Goal: Information Seeking & Learning: Check status

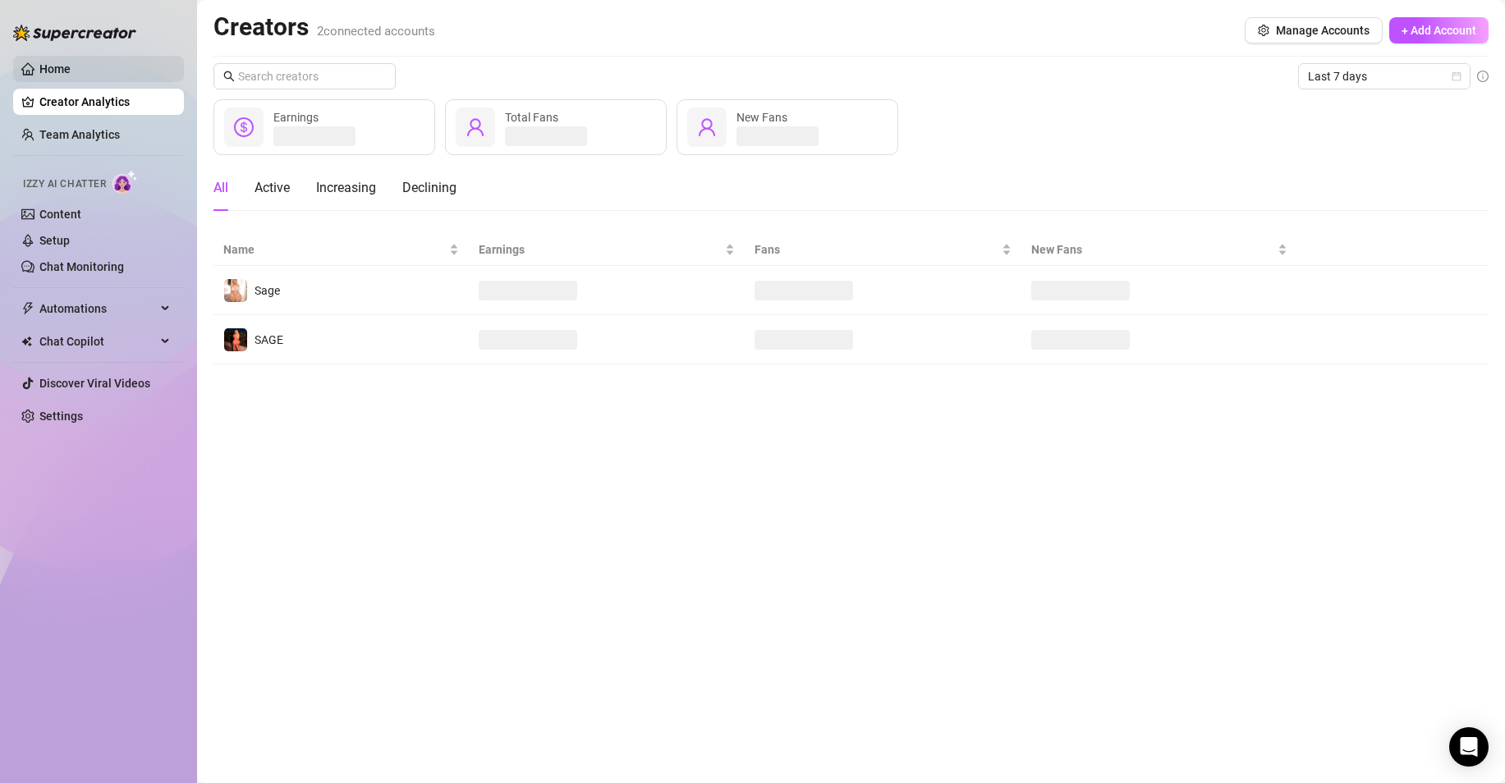
click at [71, 68] on link "Home" at bounding box center [54, 68] width 31 height 13
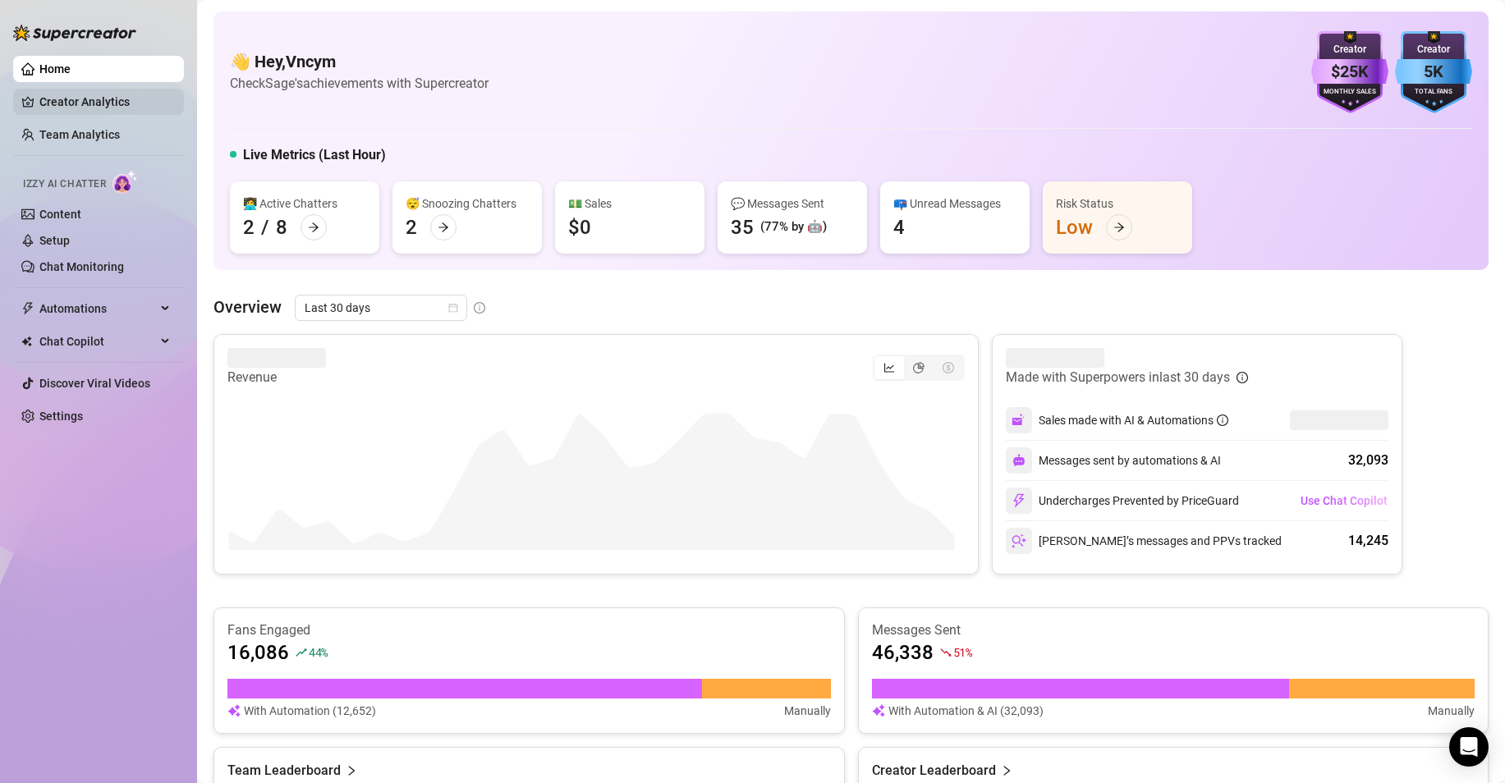
click at [143, 106] on link "Creator Analytics" at bounding box center [104, 102] width 131 height 26
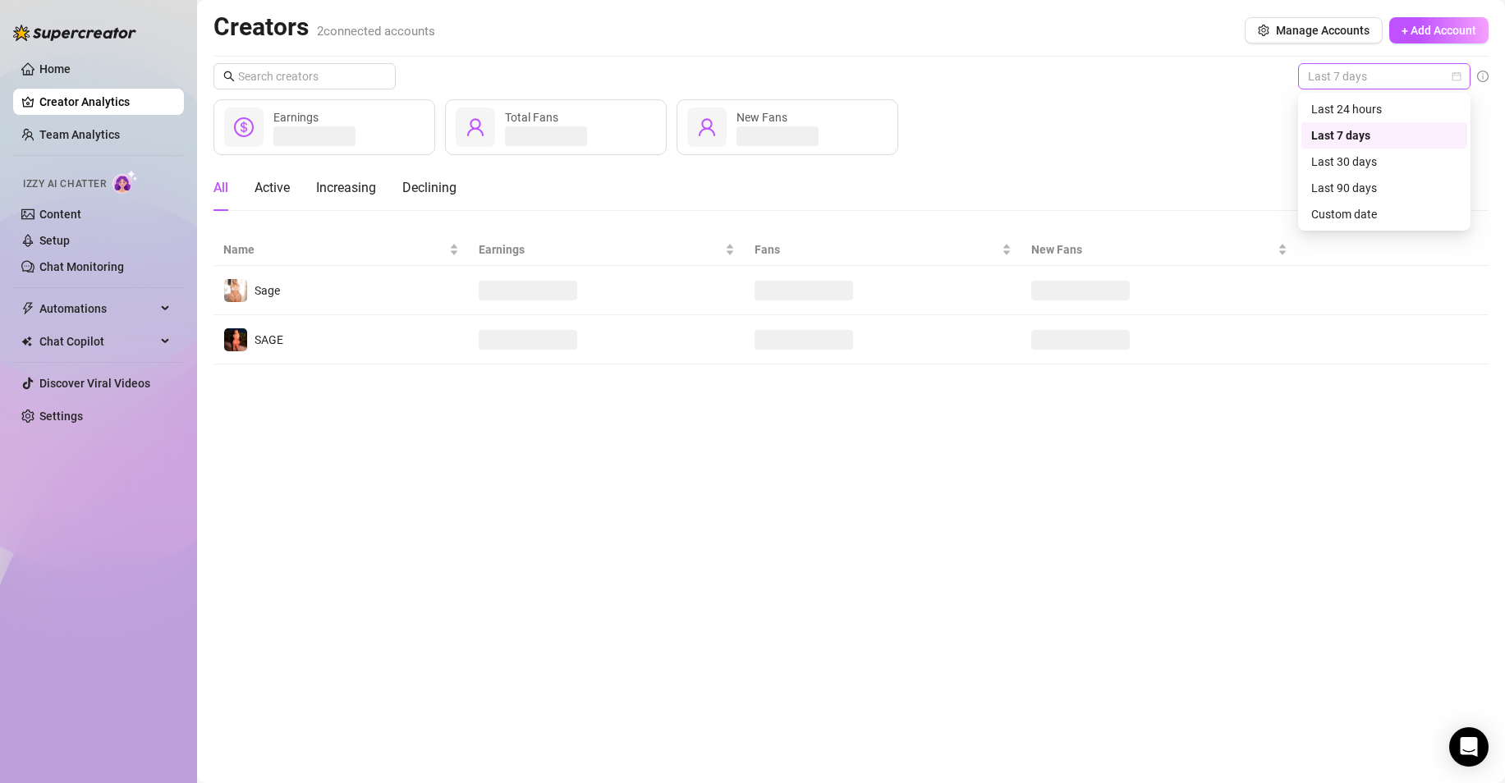
click at [1359, 89] on div "Last 7 days" at bounding box center [1384, 76] width 172 height 26
click at [1375, 207] on div "Custom date" at bounding box center [1384, 214] width 146 height 18
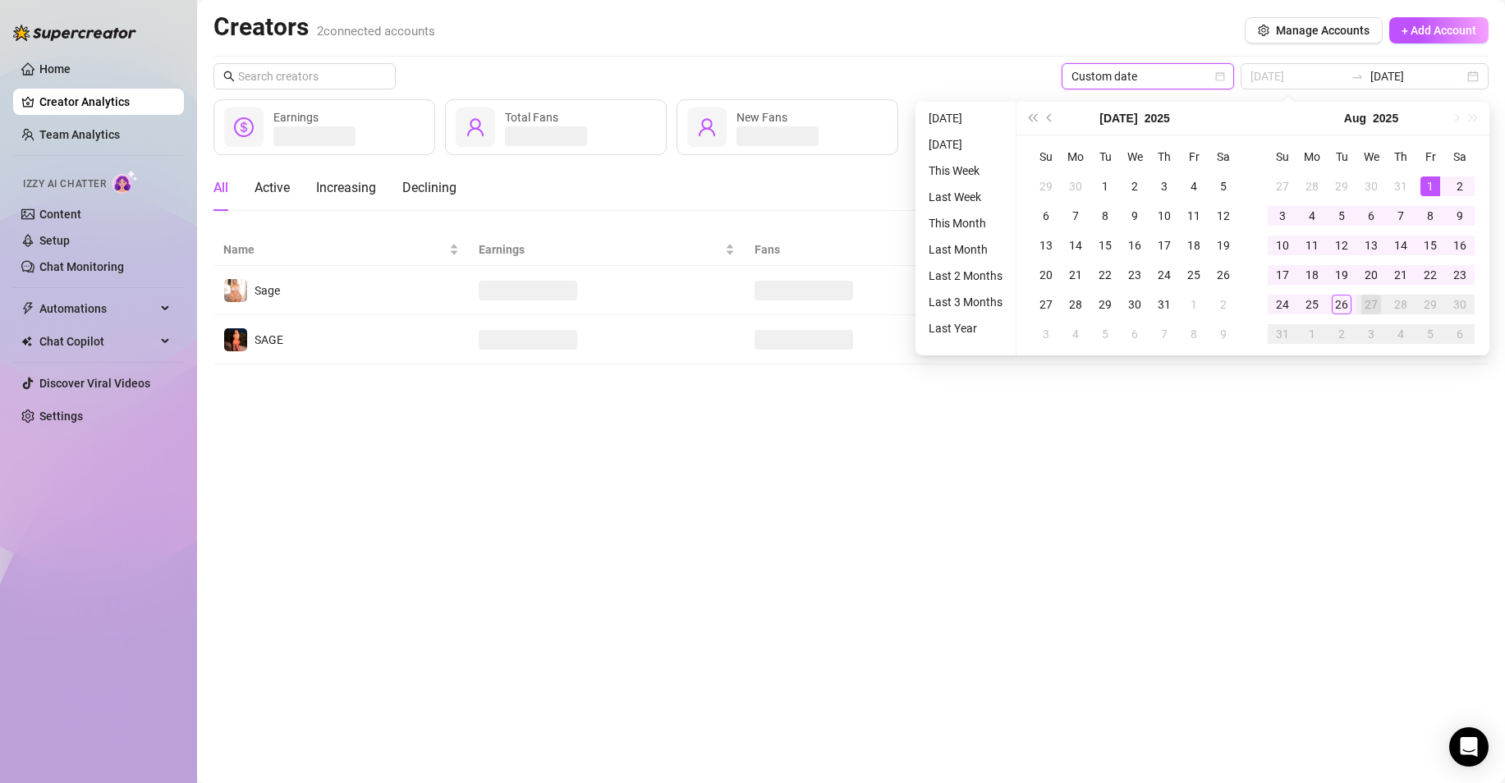
type input "2025-08-01"
click at [1430, 184] on div "1" at bounding box center [1430, 186] width 20 height 20
type input "2025-08-26"
click at [1336, 303] on div "26" at bounding box center [1341, 305] width 20 height 20
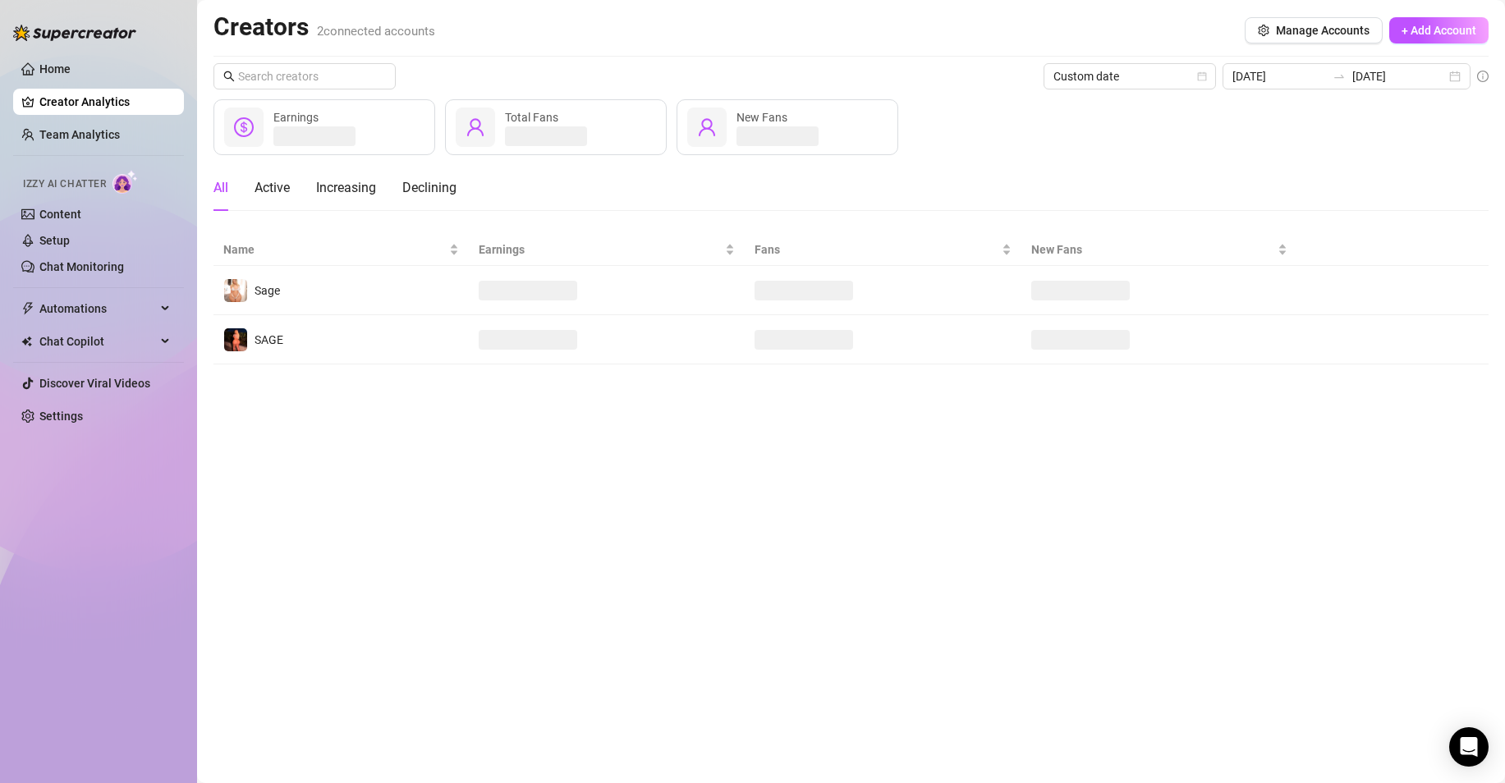
click at [529, 40] on div "Creators 2 connected accounts Manage Accounts + Add Account" at bounding box center [850, 30] width 1275 height 38
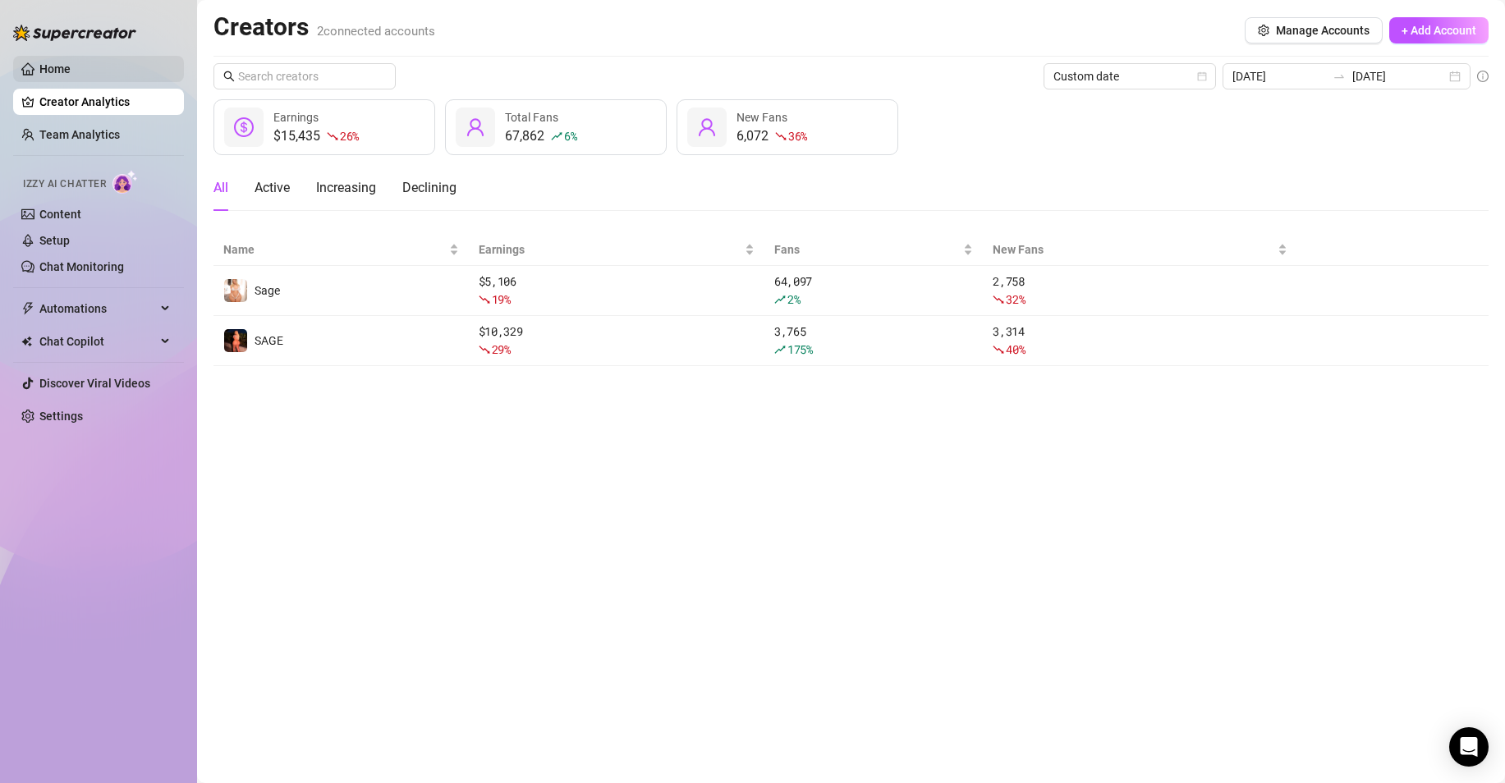
click at [71, 71] on link "Home" at bounding box center [54, 68] width 31 height 13
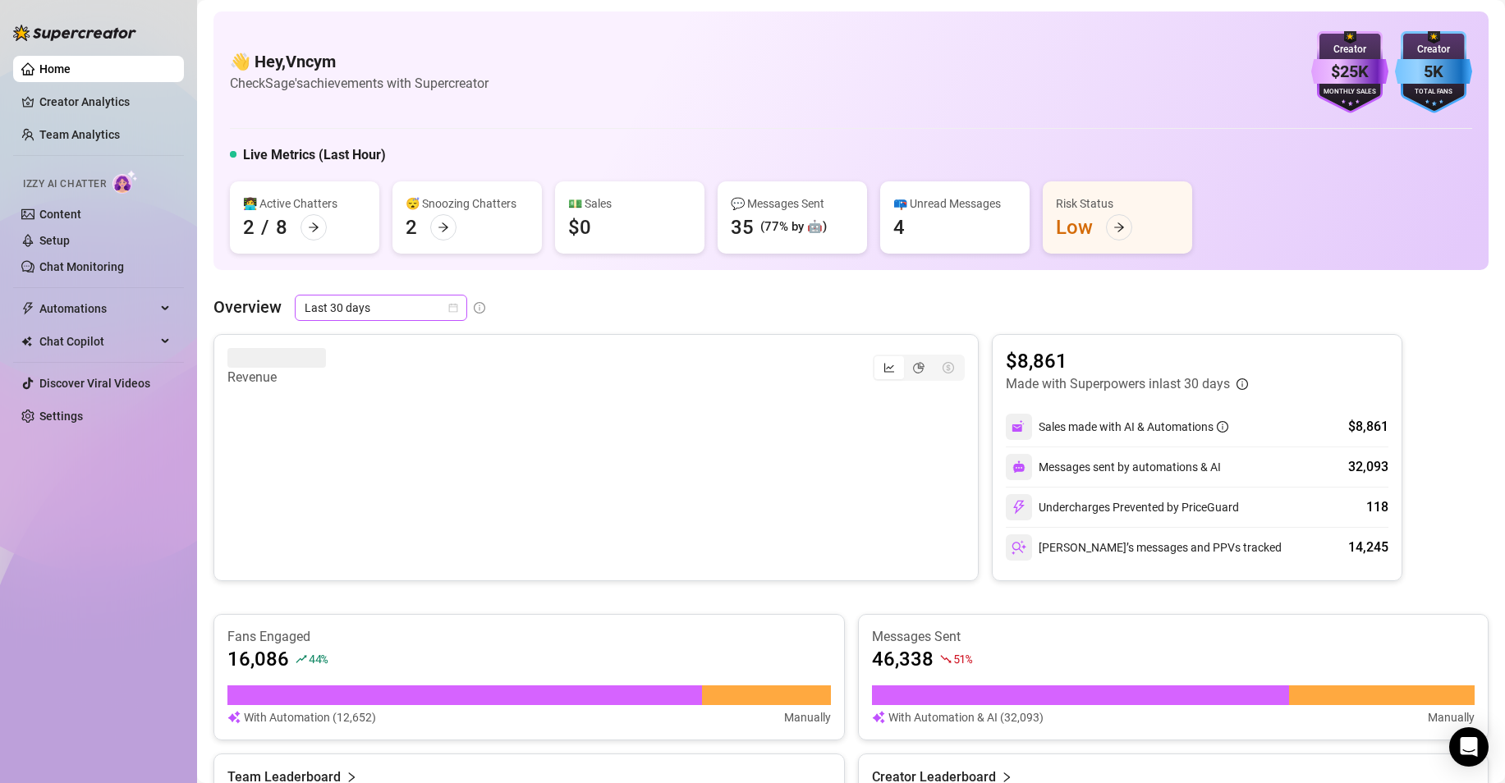
click at [444, 300] on span "Last 30 days" at bounding box center [381, 308] width 153 height 25
click at [367, 438] on div "Custom date" at bounding box center [380, 446] width 146 height 18
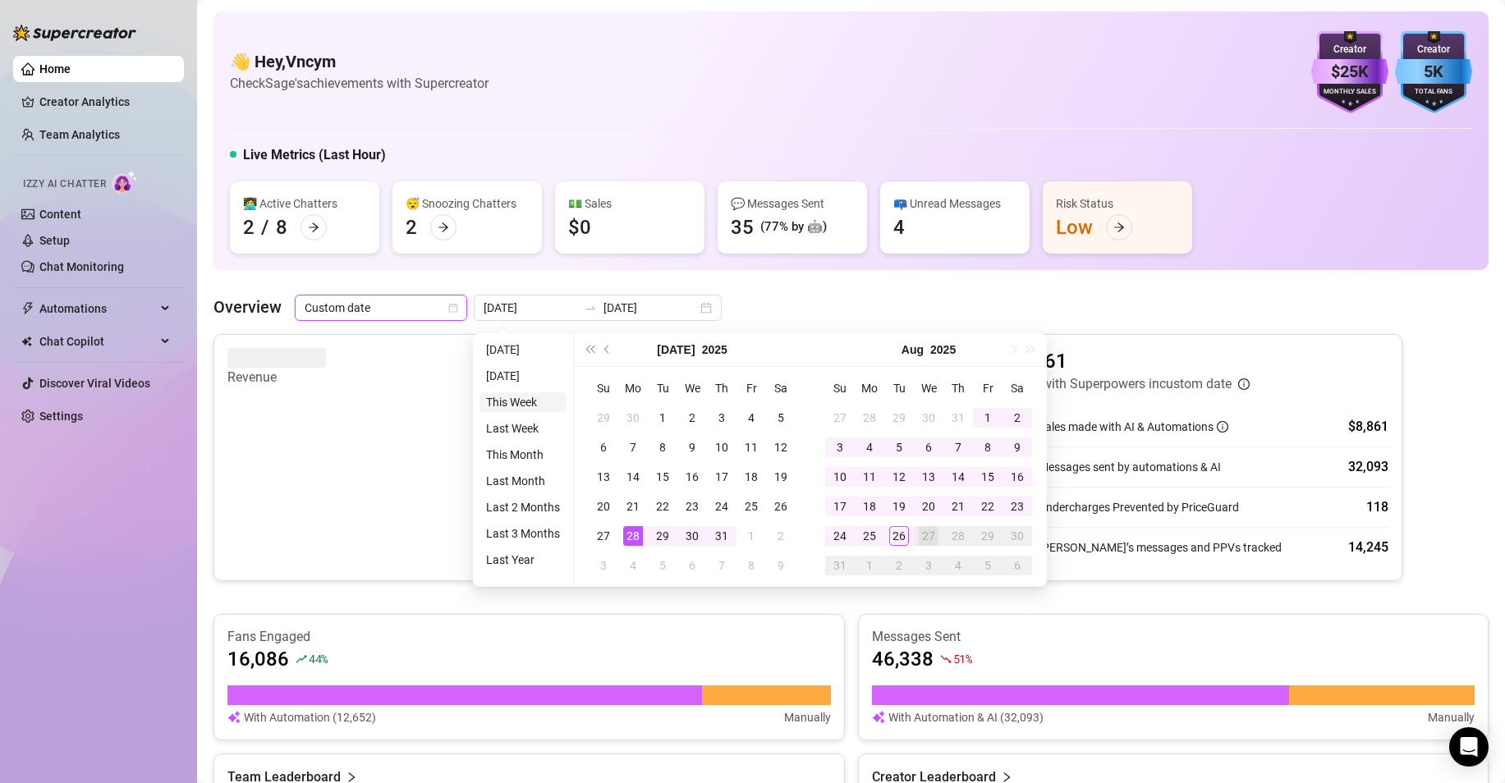
type input "2025-08-26"
type input "2025-07-28"
type input "2025-08-27"
type input "2025-08-01"
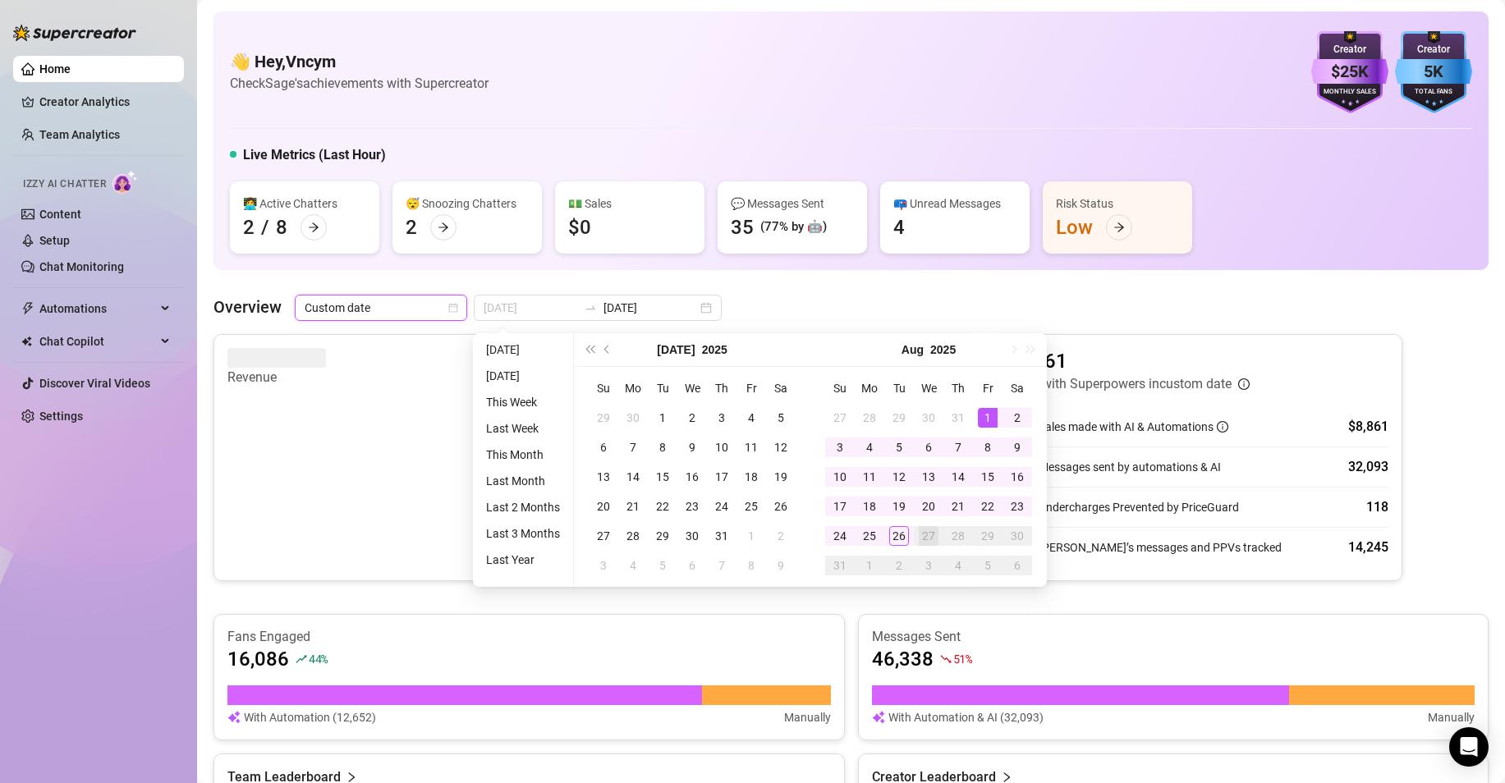
click at [986, 419] on div "1" at bounding box center [988, 418] width 20 height 20
type input "2025-08-26"
click at [896, 534] on div "26" at bounding box center [899, 536] width 20 height 20
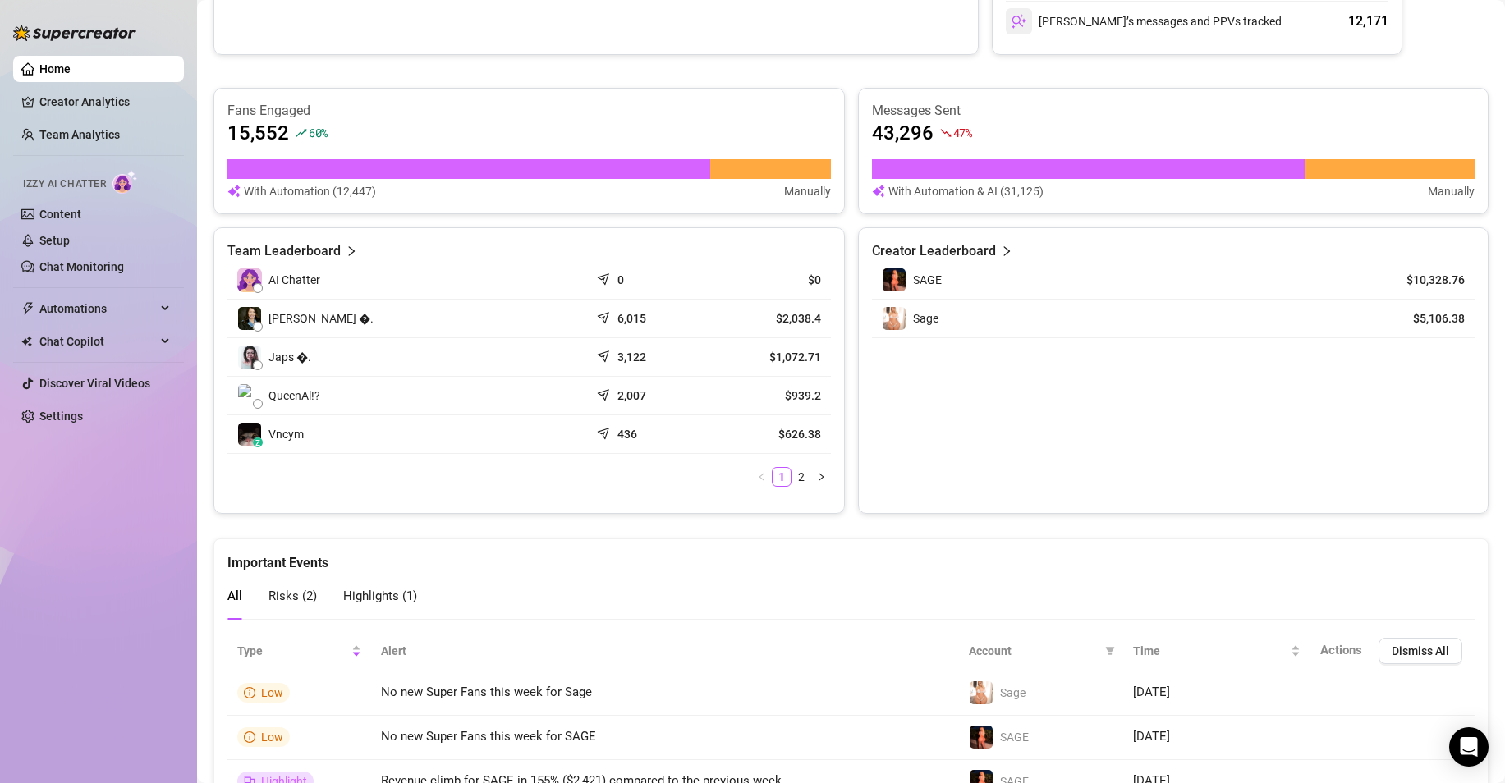
scroll to position [611, 0]
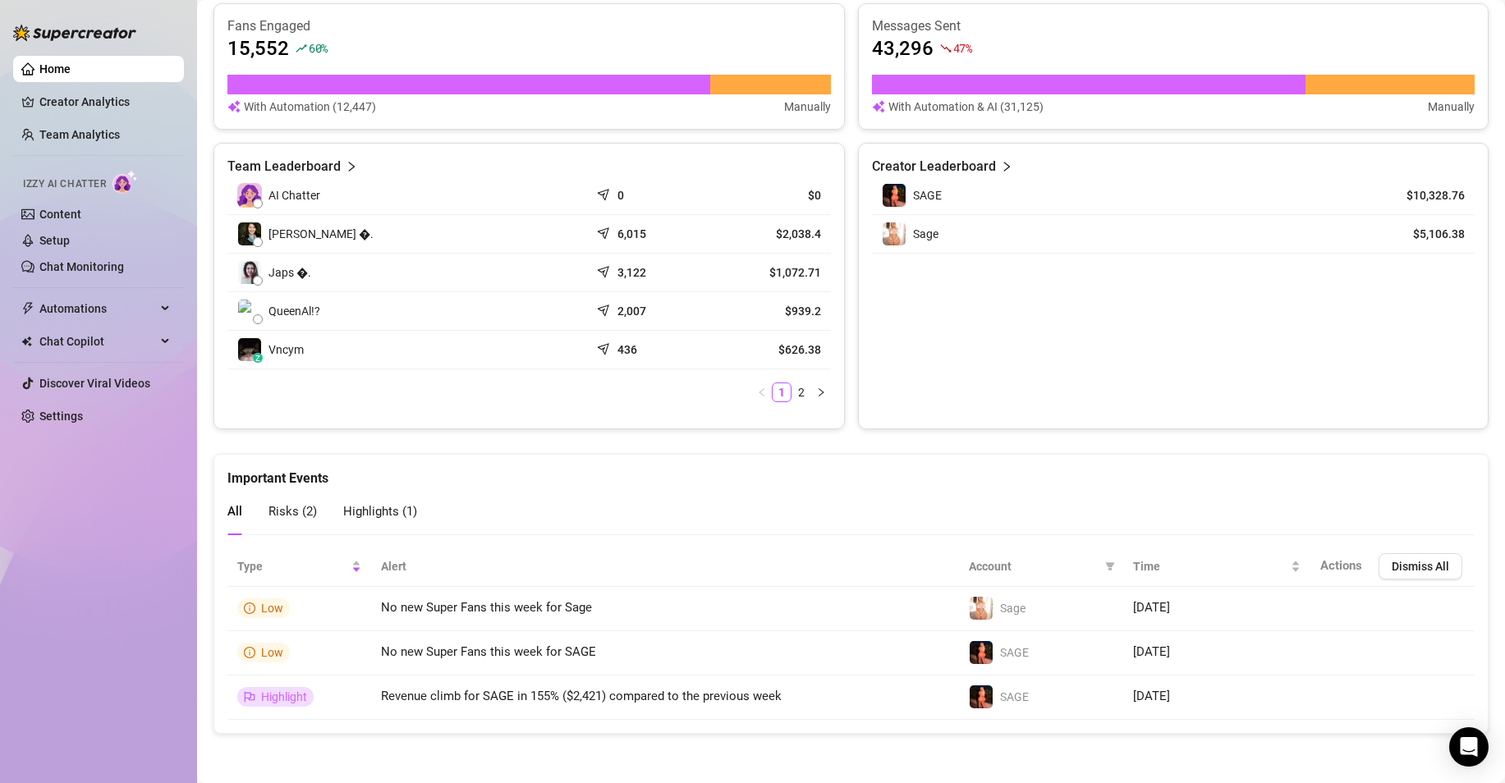
click at [298, 509] on span "Risks ( 2 )" at bounding box center [292, 511] width 48 height 15
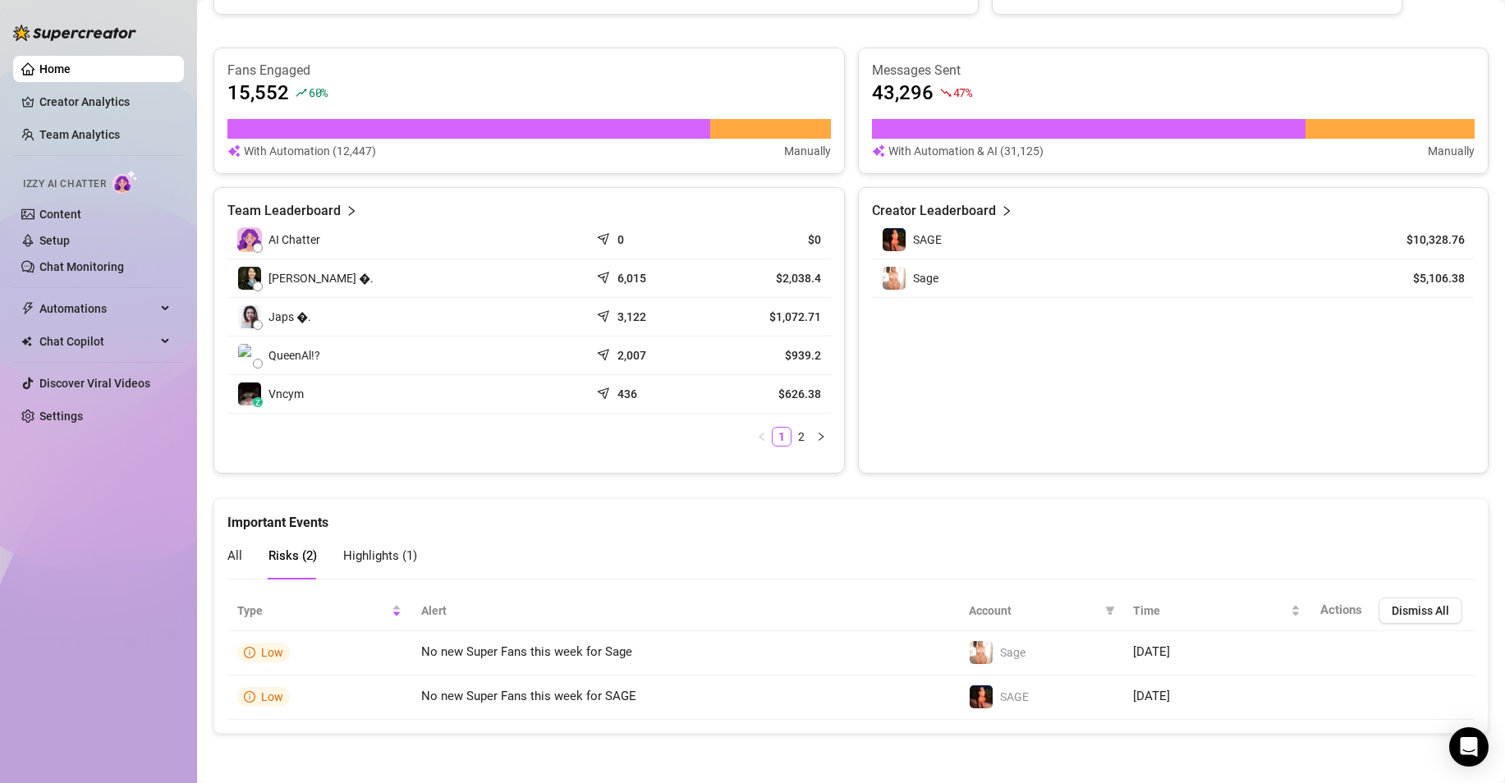
click at [229, 559] on span "All" at bounding box center [234, 555] width 15 height 15
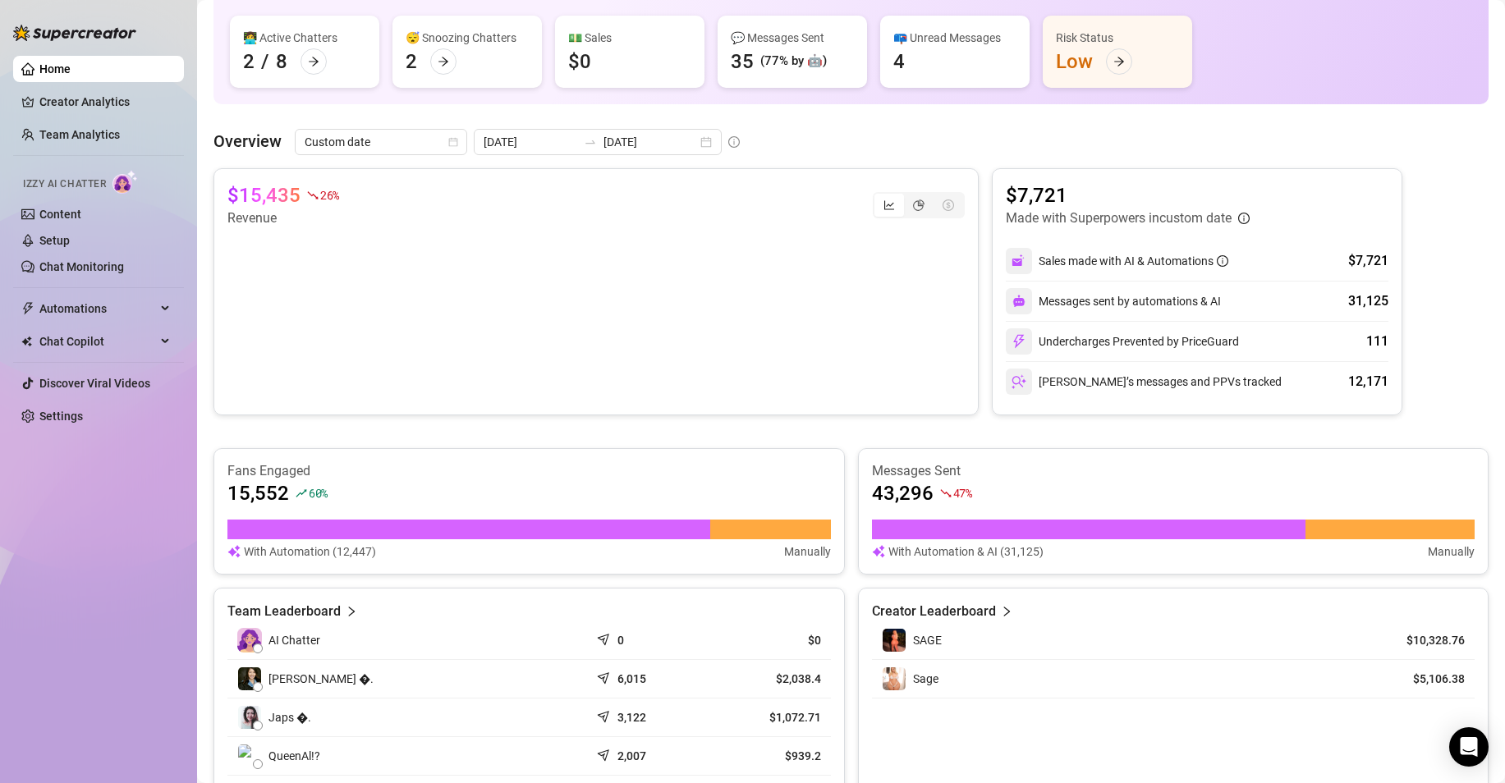
scroll to position [118, 0]
